Goal: Task Accomplishment & Management: Manage account settings

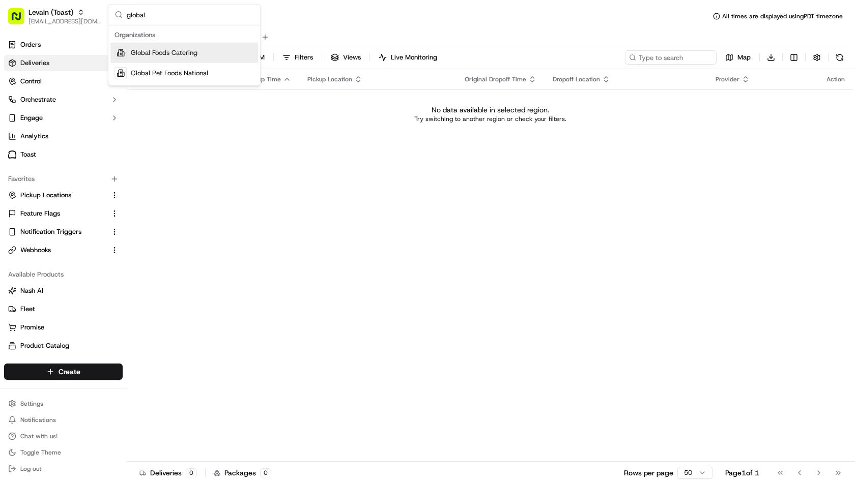
type input "global"
click at [190, 67] on div "Global Pet Foods National" at bounding box center [184, 73] width 148 height 20
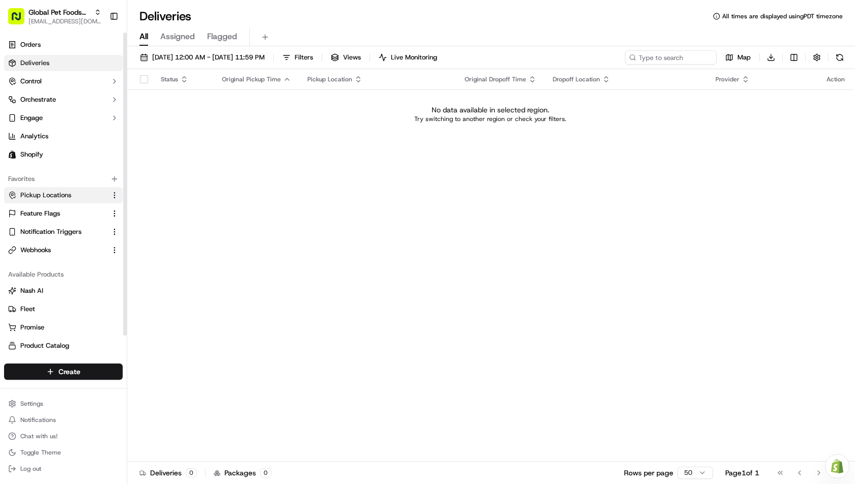
click at [48, 194] on span "Pickup Locations" at bounding box center [45, 195] width 51 height 9
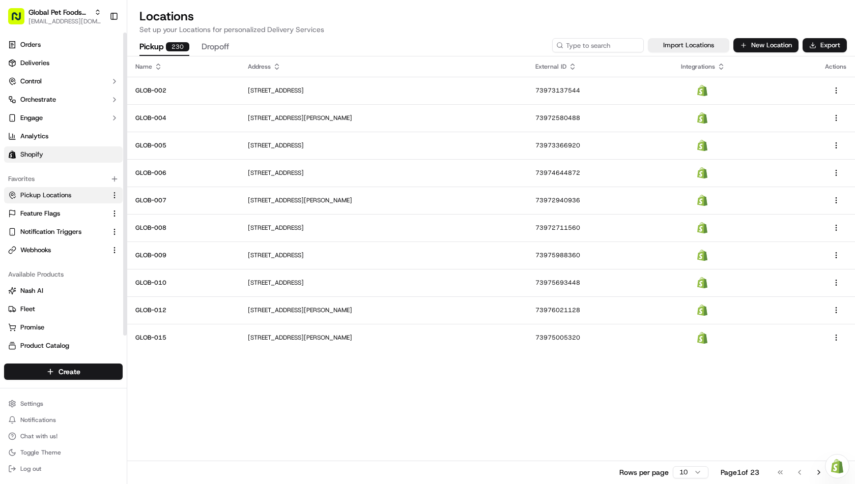
click at [54, 150] on link "Shopify" at bounding box center [63, 155] width 119 height 16
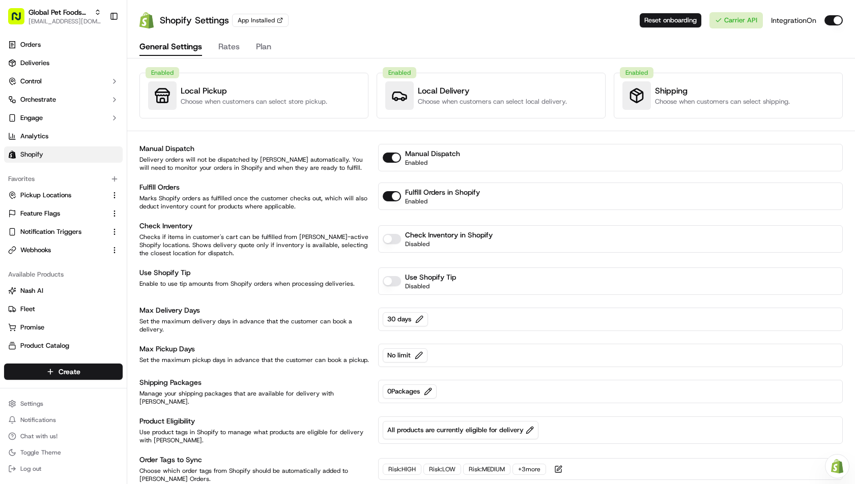
click at [214, 43] on div "General Settings Rates Plan" at bounding box center [491, 48] width 728 height 22
click at [220, 43] on button "Rates" at bounding box center [228, 47] width 21 height 17
click at [175, 46] on button "General Settings" at bounding box center [170, 47] width 63 height 17
click at [275, 48] on div "General Settings Rates Plan" at bounding box center [491, 48] width 728 height 22
click at [270, 48] on div "General Settings Rates Plan" at bounding box center [491, 48] width 728 height 22
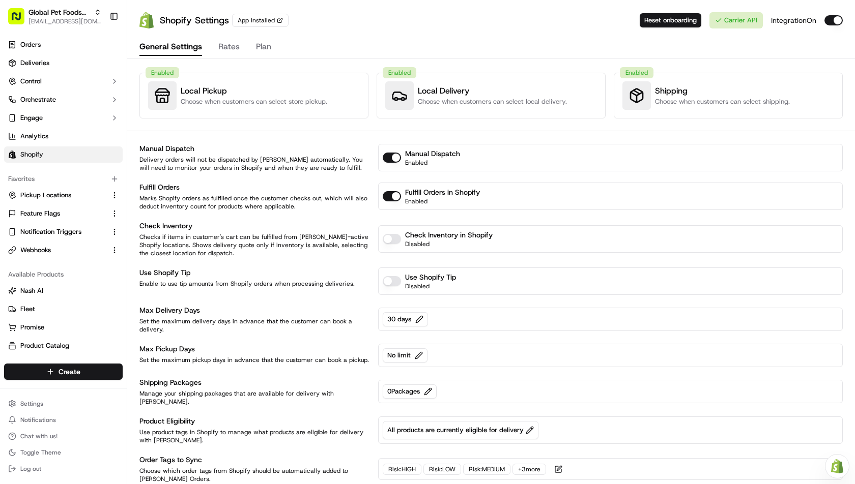
click at [262, 48] on button "Plan" at bounding box center [263, 47] width 15 height 17
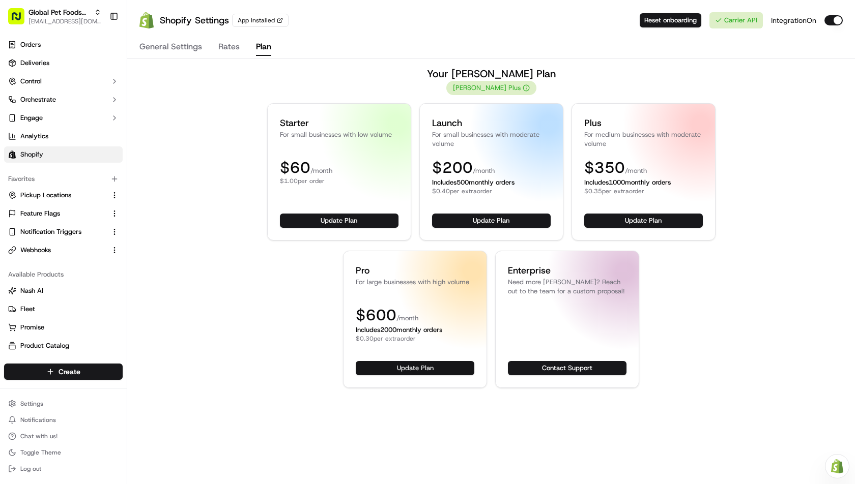
click at [448, 365] on button "Update Plan" at bounding box center [415, 368] width 119 height 14
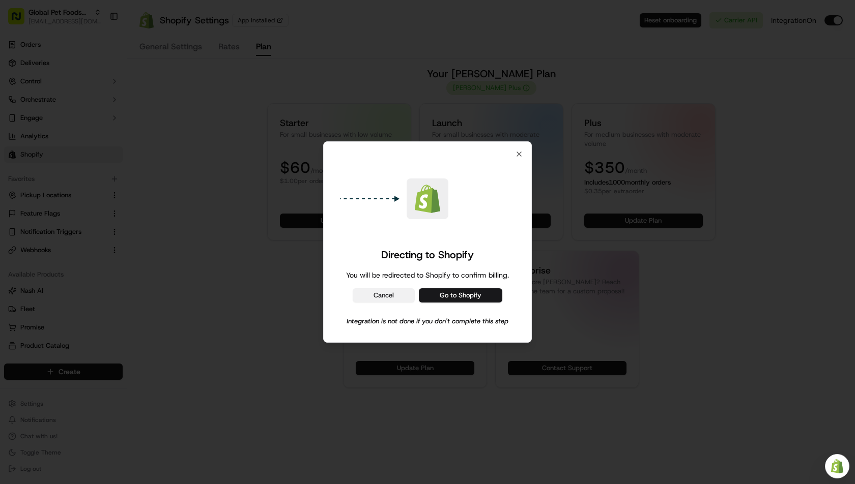
click at [380, 297] on button "Cancel" at bounding box center [384, 296] width 62 height 14
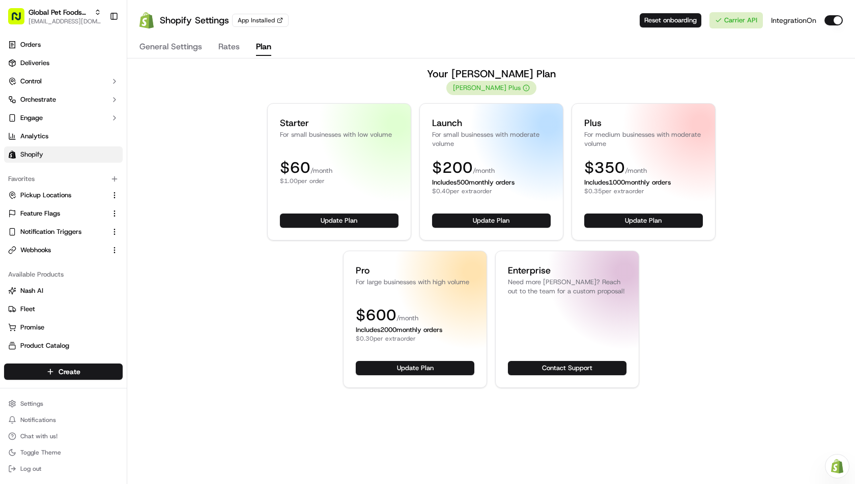
click at [322, 255] on div "Starter For small businesses with low volume $ 60 /month $1.00 per order Update…" at bounding box center [491, 245] width 458 height 285
click at [49, 193] on span "Pickup Locations" at bounding box center [45, 195] width 51 height 9
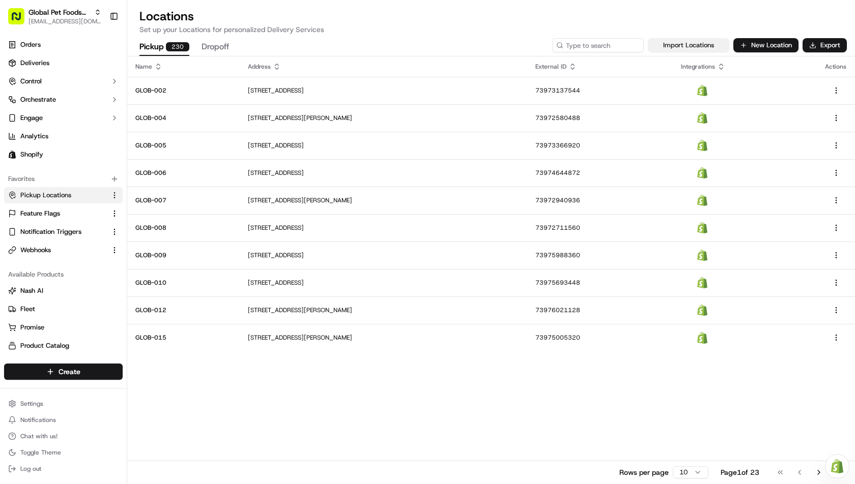
click at [699, 45] on button "Import Locations" at bounding box center [688, 45] width 81 height 14
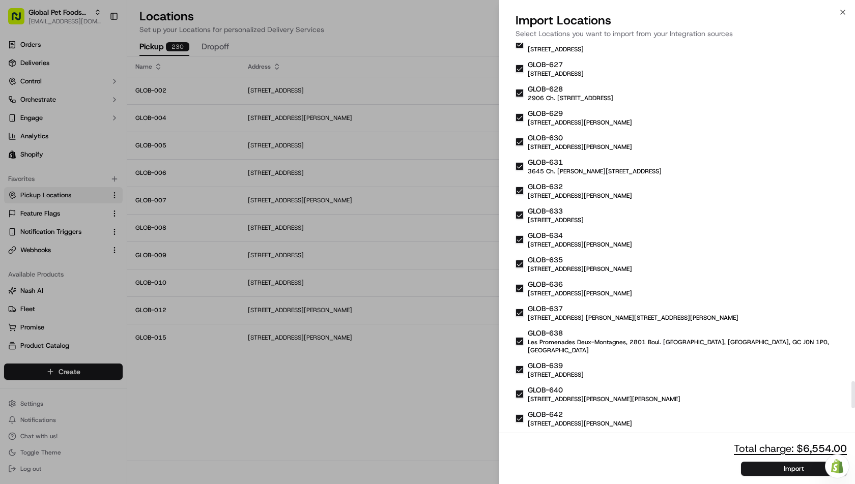
scroll to position [5302, 0]
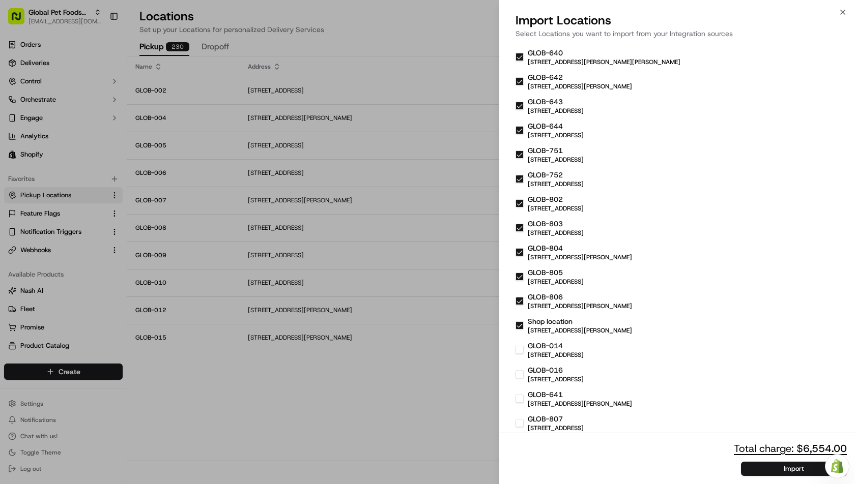
click at [516, 349] on button "GLOB-014 470 Norfolk St S, Simcoe, ON N3Y 2X3, Canada" at bounding box center [520, 350] width 8 height 8
click at [519, 376] on button "GLOB-016 2075 Yonge St, Toronto, ON M4S 2A4, Canada" at bounding box center [520, 374] width 8 height 8
click at [521, 392] on div "GLOB-641 1054 Boulevard Albiny Paquette, Mont-Laurier, QC J9L 1M1, Canada" at bounding box center [677, 399] width 323 height 18
click at [521, 395] on button "GLOB-641 1054 Boulevard Albiny Paquette, Mont-Laurier, QC J9L 1M1, Canada" at bounding box center [520, 399] width 8 height 8
click at [519, 420] on button "GLOB-807 4221 Arbutus St, Vancouver, BC V6J 3Z3, Canada" at bounding box center [520, 423] width 8 height 8
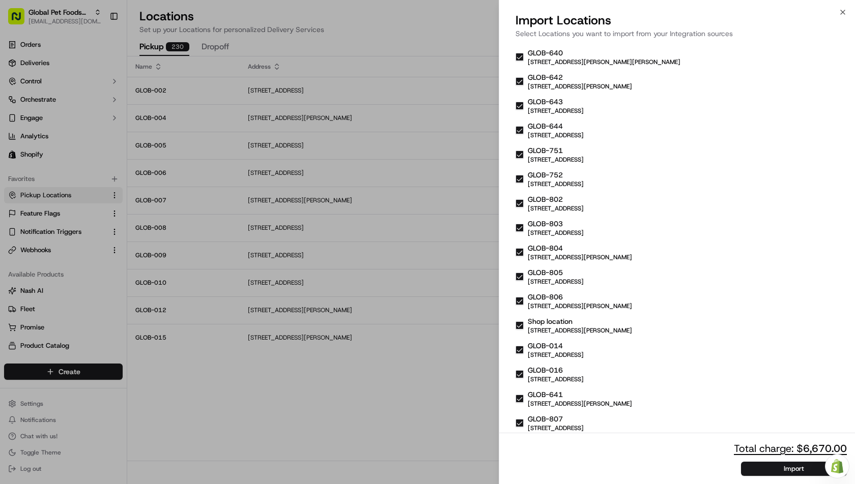
click at [758, 469] on button "Import" at bounding box center [794, 469] width 106 height 14
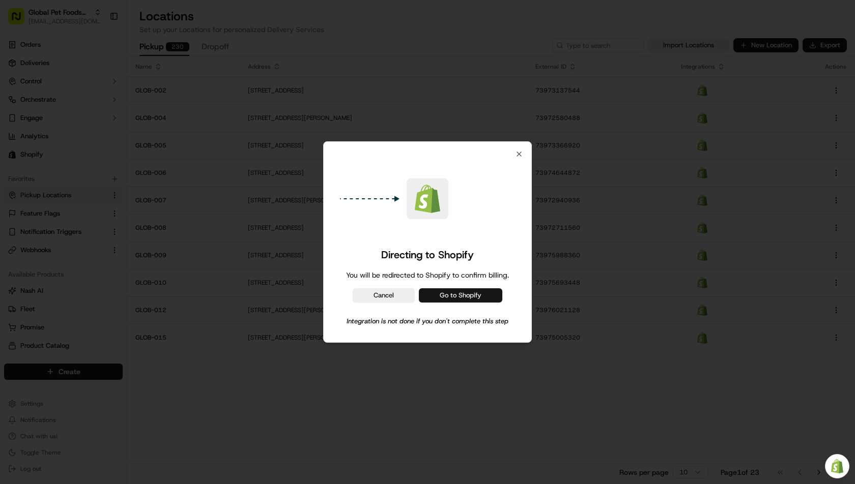
click at [466, 295] on button "Go to Shopify" at bounding box center [460, 296] width 83 height 14
click at [519, 154] on icon "button" at bounding box center [519, 154] width 4 height 4
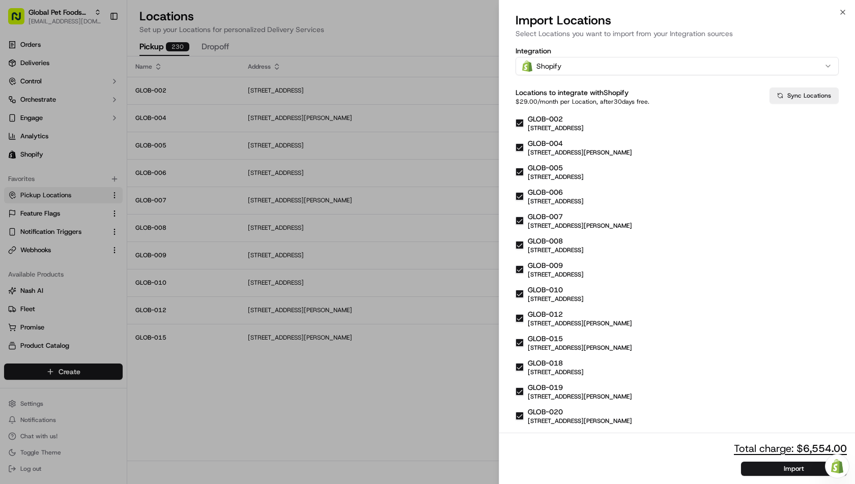
click at [462, 25] on div at bounding box center [427, 242] width 855 height 484
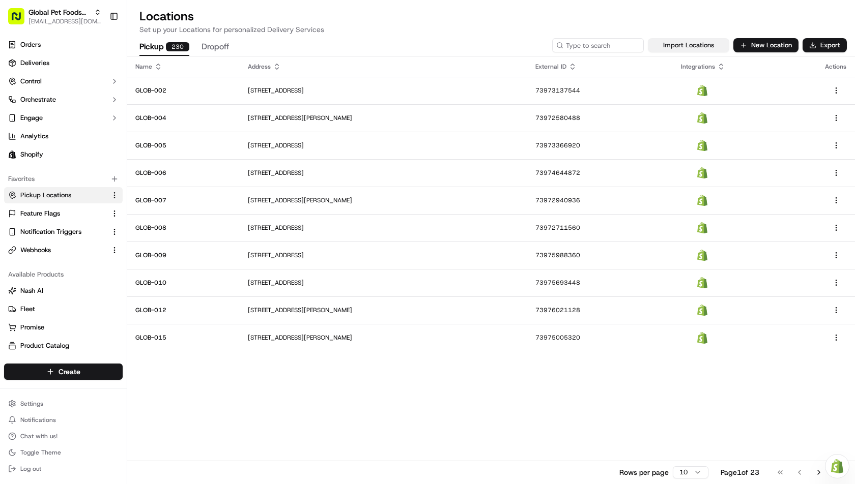
click at [688, 41] on button "Import Locations" at bounding box center [688, 45] width 81 height 14
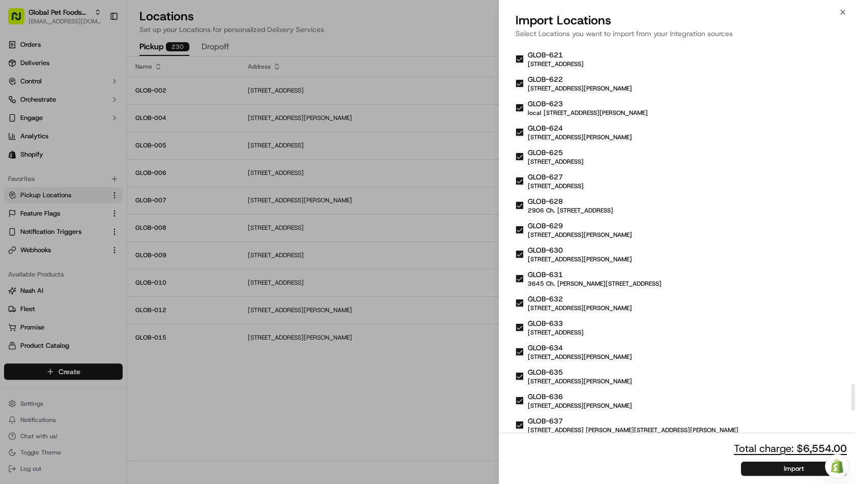
scroll to position [5302, 0]
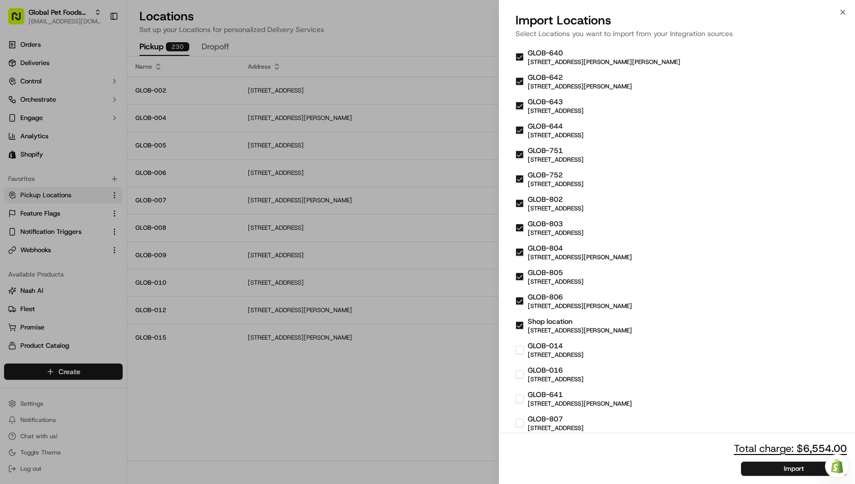
click at [44, 10] on div at bounding box center [427, 242] width 855 height 484
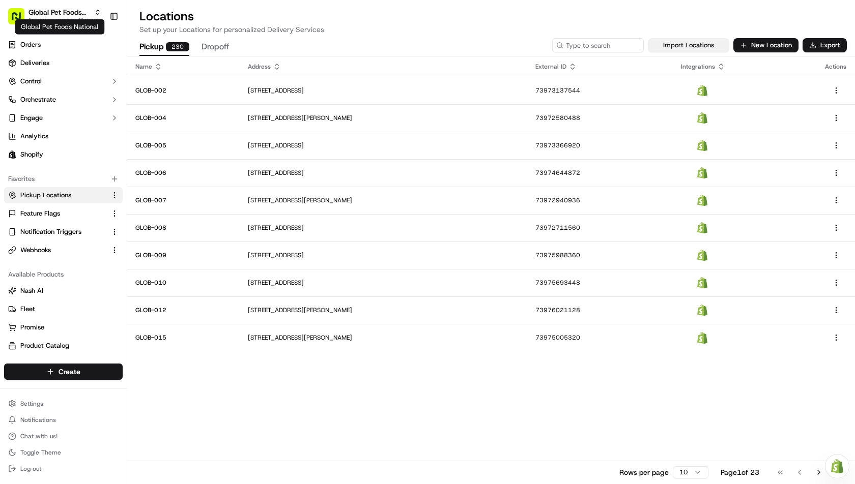
click at [700, 46] on button "Import Locations" at bounding box center [688, 45] width 81 height 14
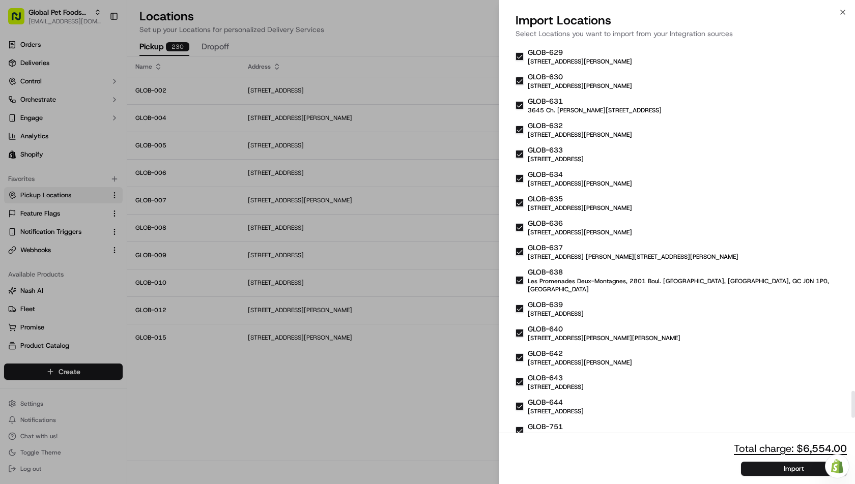
scroll to position [5302, 0]
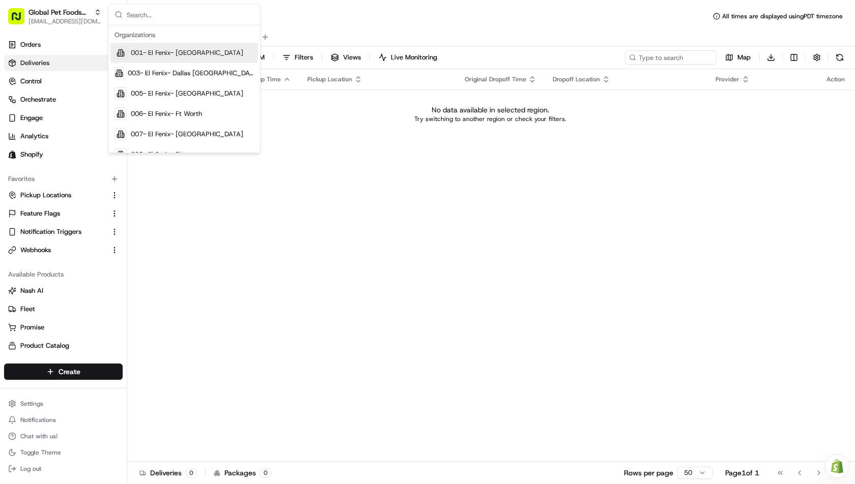
type input "org_XhkXej"
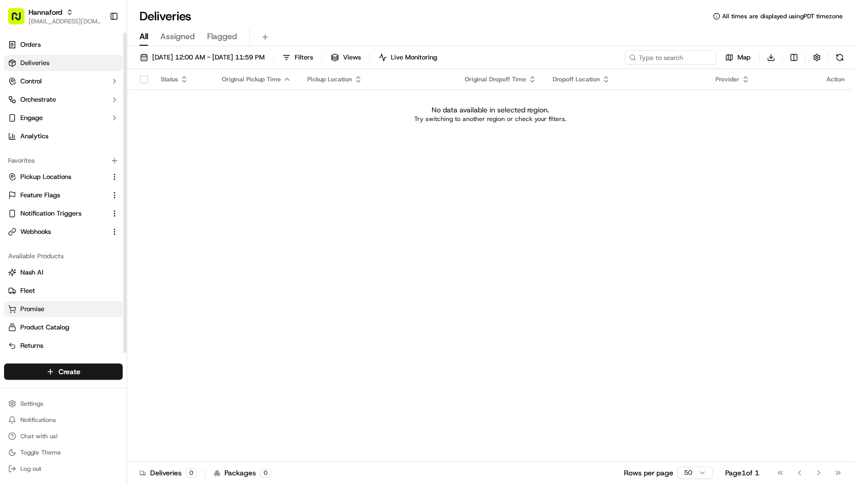
scroll to position [2, 0]
click at [42, 403] on html "Hannaford ihssan@usenash.com Toggle Sidebar Orders Deliveries Control Orchestra…" at bounding box center [427, 242] width 855 height 484
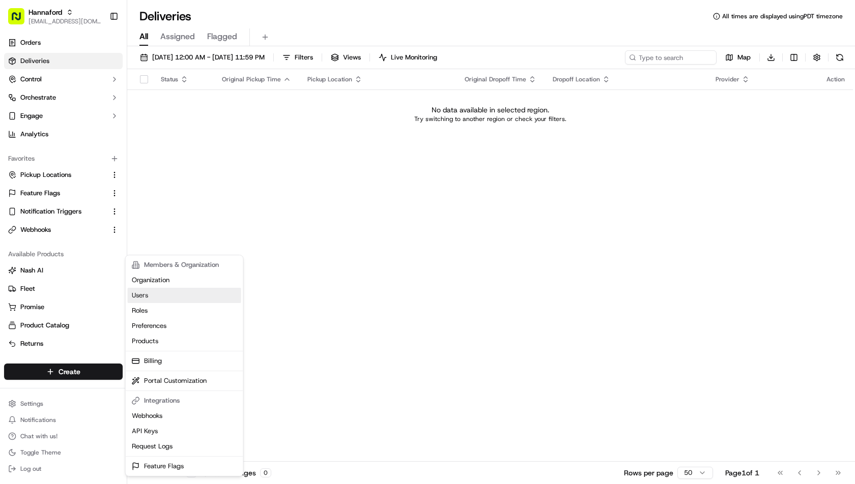
click at [159, 295] on link "Users" at bounding box center [184, 295] width 113 height 15
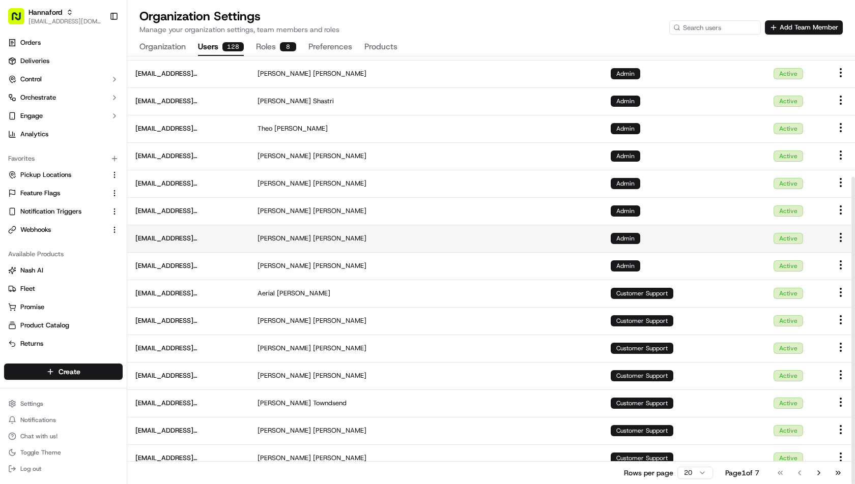
scroll to position [168, 0]
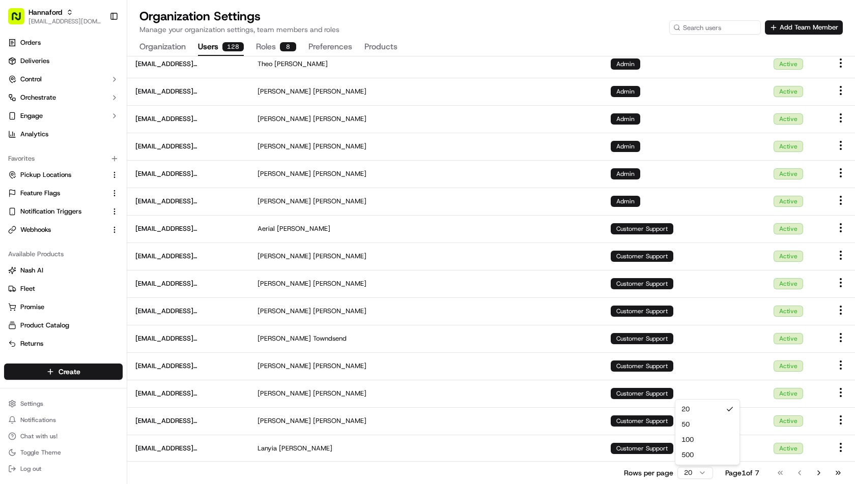
click at [696, 468] on html "Hannaford ihssan@usenash.com Toggle Sidebar Orders Deliveries Control Orchestra…" at bounding box center [427, 242] width 855 height 484
click at [479, 9] on div "Organization Settings Manage your organization settings, team members and roles…" at bounding box center [490, 21] width 703 height 26
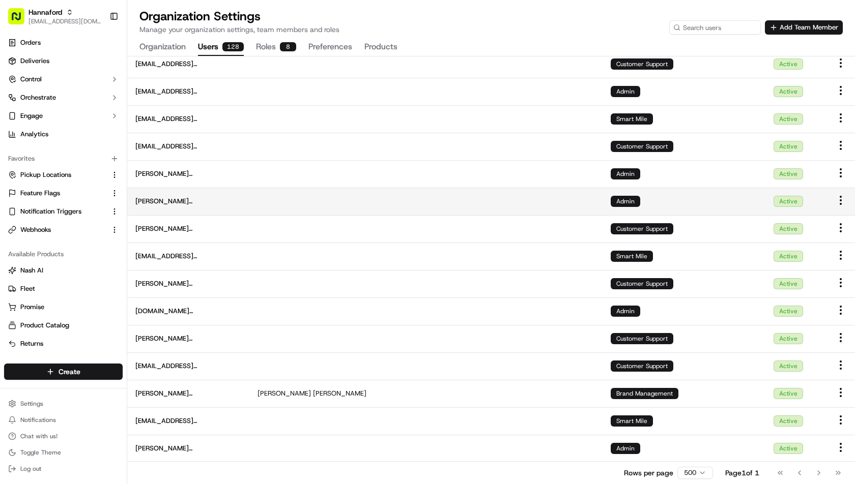
scroll to position [3117, 0]
